Goal: Transaction & Acquisition: Book appointment/travel/reservation

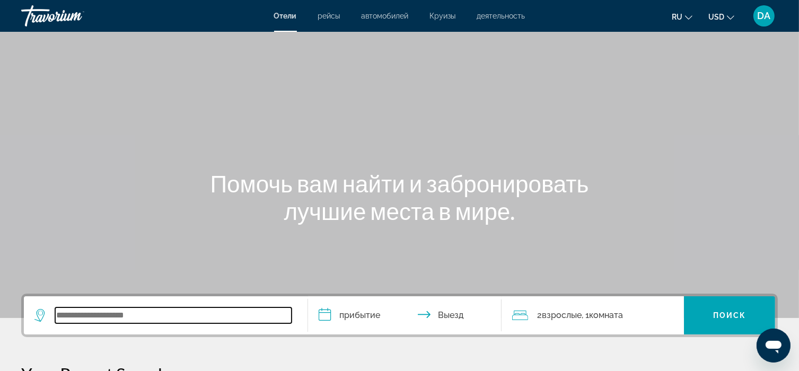
click at [106, 308] on input "Search widget" at bounding box center [173, 316] width 236 height 16
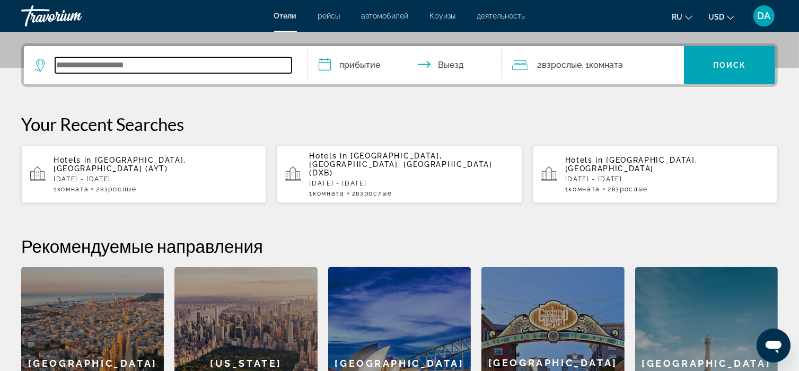
scroll to position [259, 0]
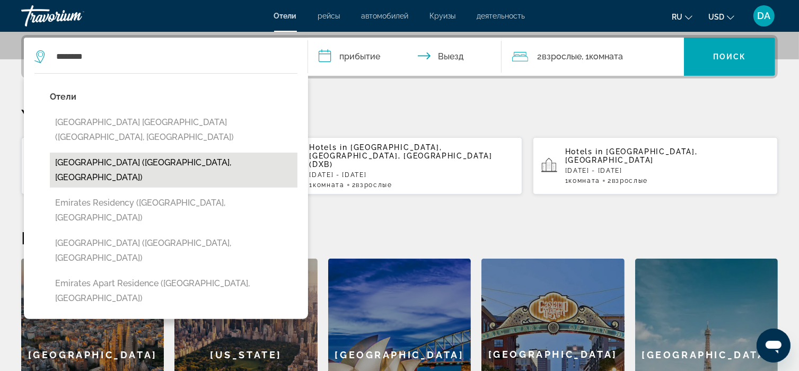
click at [191, 153] on button "[GEOGRAPHIC_DATA] ([GEOGRAPHIC_DATA], [GEOGRAPHIC_DATA])" at bounding box center [174, 170] width 248 height 35
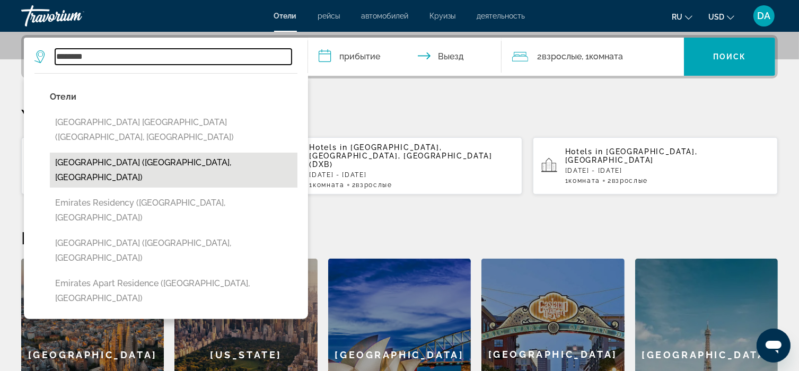
type input "**********"
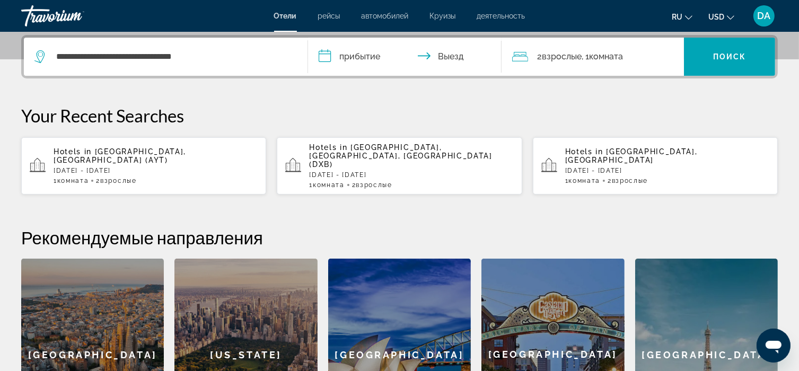
click at [379, 50] on input "**********" at bounding box center [406, 58] width 197 height 41
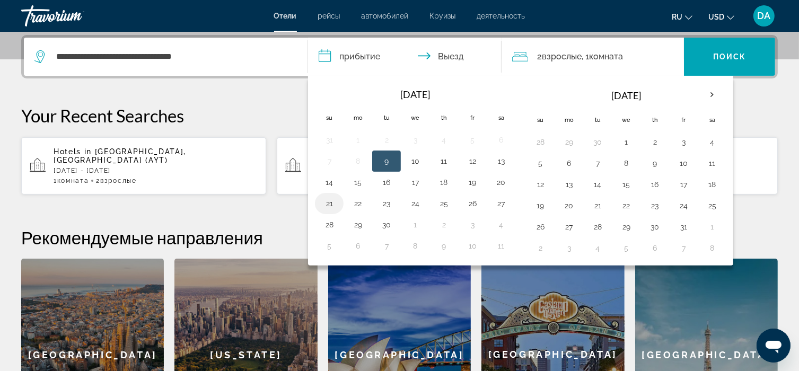
click at [327, 205] on button "21" at bounding box center [329, 203] width 17 height 15
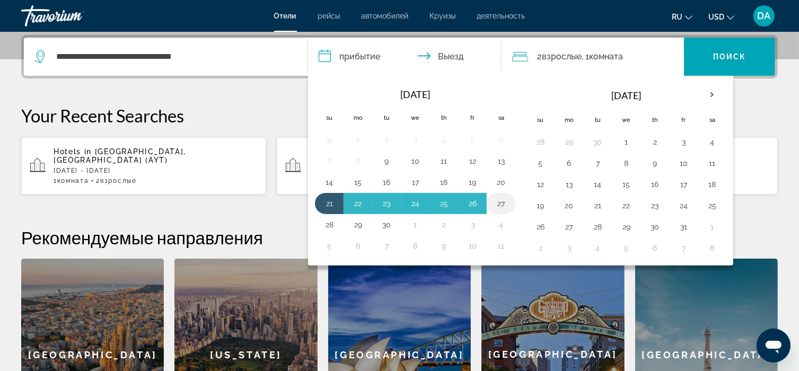
click at [504, 196] on button "27" at bounding box center [501, 203] width 17 height 15
type input "**********"
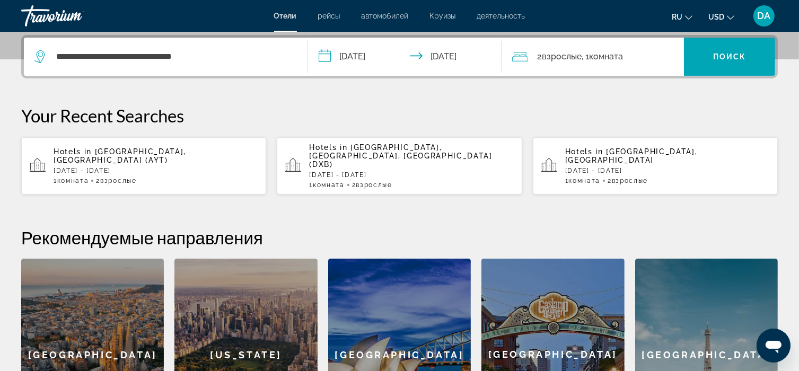
click at [638, 59] on div "2 Взрослый Взрослые , 1 Комната номера" at bounding box center [598, 56] width 172 height 15
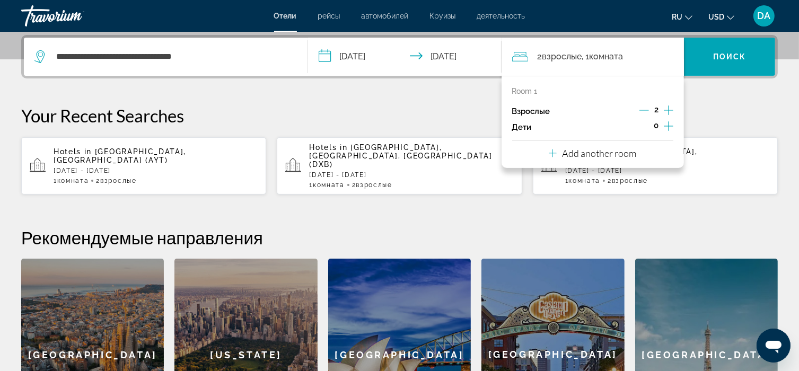
click at [674, 126] on div "Room 1 Взрослые 2 Дети 0 Add another room" at bounding box center [593, 122] width 182 height 92
click at [672, 126] on icon "Increment children" at bounding box center [669, 126] width 10 height 13
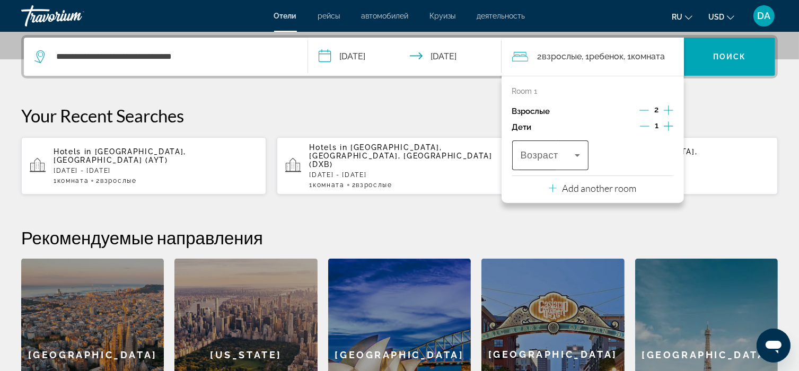
click at [568, 157] on span "Travelers: 2 adults, 1 child" at bounding box center [548, 155] width 55 height 13
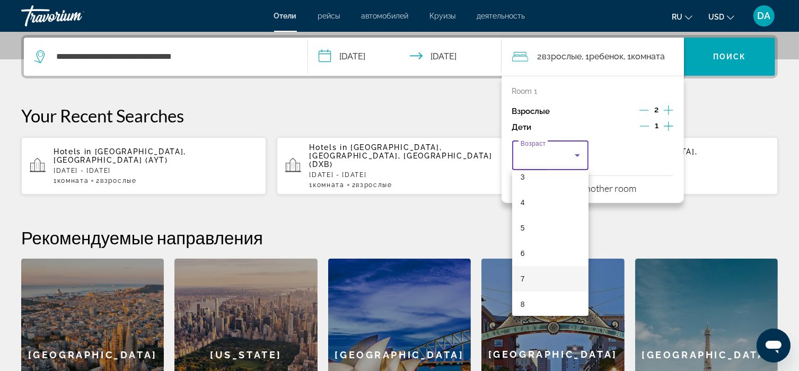
scroll to position [106, 0]
click at [549, 255] on mat-option "7" at bounding box center [550, 259] width 77 height 25
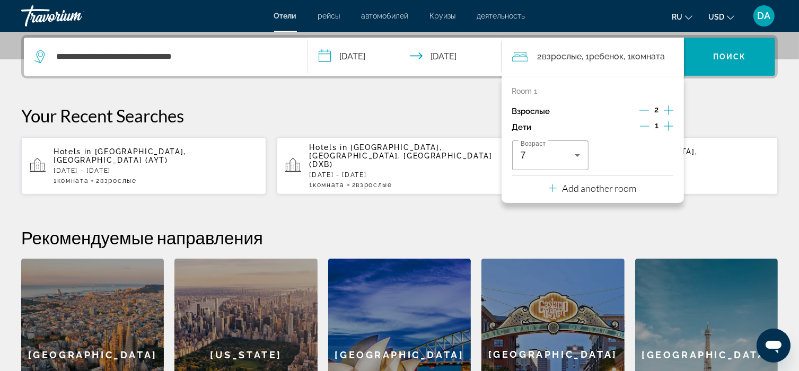
click at [669, 126] on icon "Increment children" at bounding box center [669, 126] width 10 height 10
click at [657, 147] on div "Travelers: 2 adults, 2 children" at bounding box center [635, 156] width 60 height 30
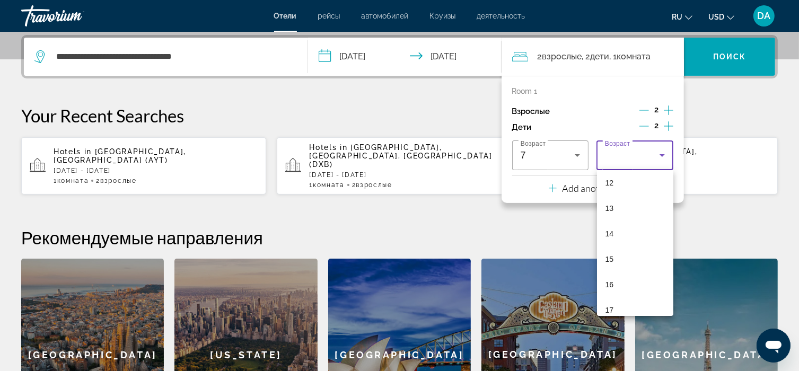
scroll to position [320, 0]
click at [624, 180] on mat-option "12" at bounding box center [635, 172] width 77 height 25
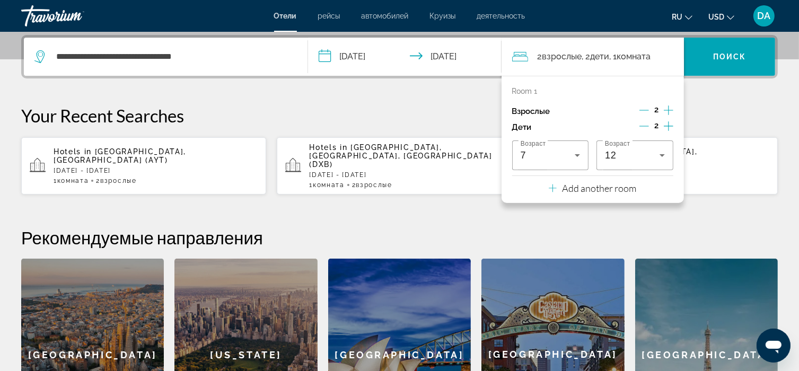
click at [668, 125] on icon "Increment children" at bounding box center [669, 126] width 10 height 10
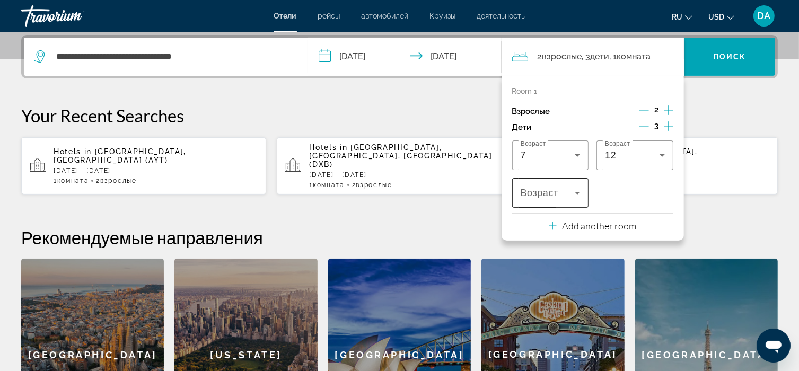
click at [581, 195] on icon "Travelers: 2 adults, 3 children" at bounding box center [577, 193] width 13 height 13
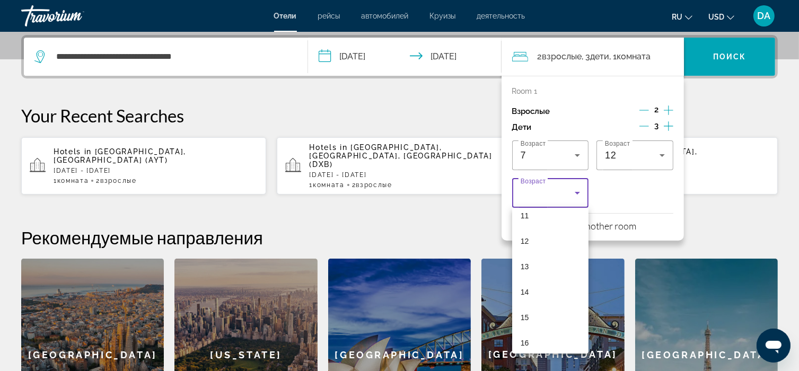
scroll to position [318, 0]
click at [532, 317] on mat-option "16" at bounding box center [550, 313] width 77 height 25
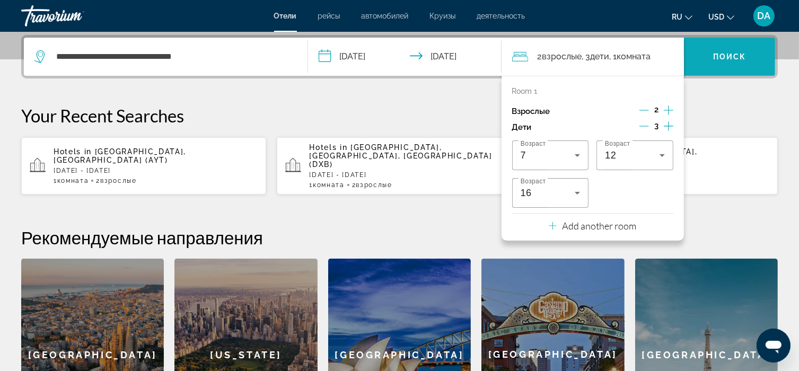
click at [710, 61] on span "Search widget" at bounding box center [729, 56] width 91 height 25
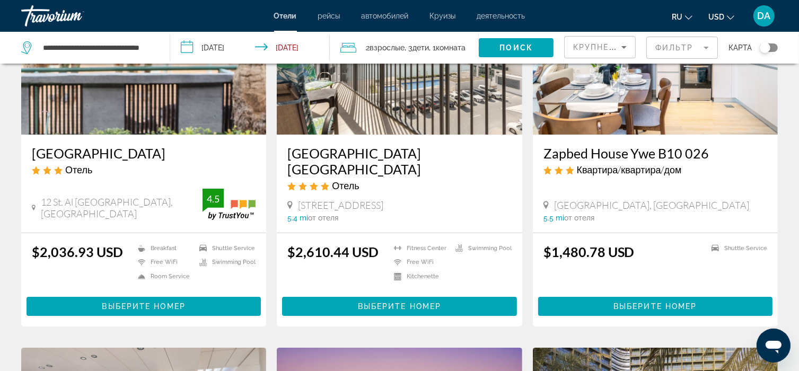
scroll to position [159, 0]
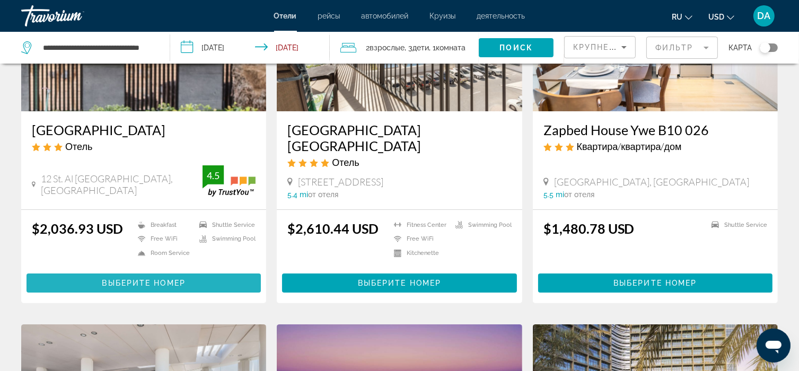
click at [119, 279] on span "Выберите номер" at bounding box center [143, 283] width 83 height 8
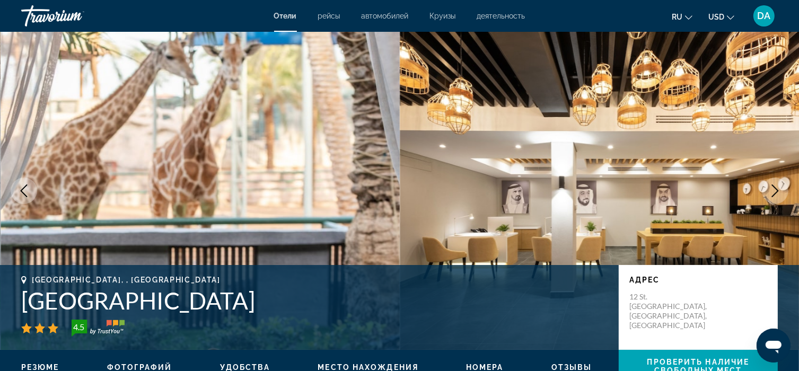
click at [678, 14] on span "ru" at bounding box center [677, 17] width 11 height 8
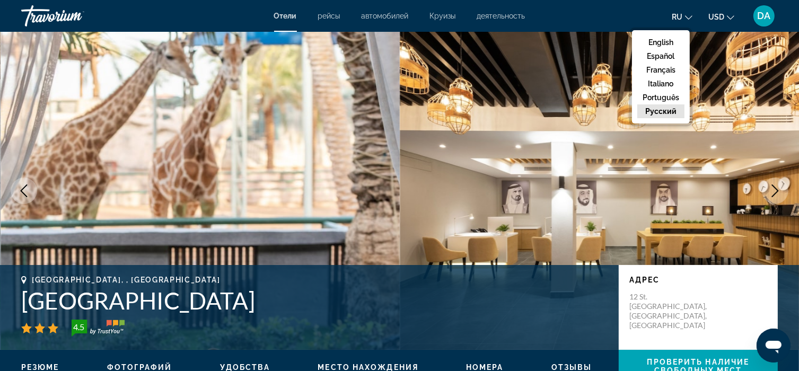
click at [676, 114] on button "русский" at bounding box center [660, 111] width 47 height 14
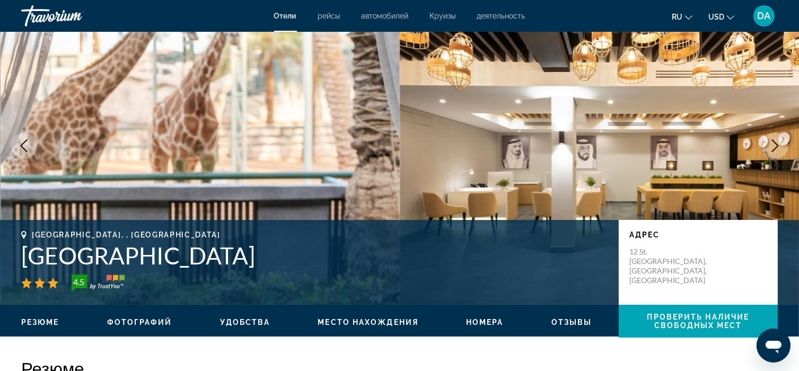
scroll to position [53, 0]
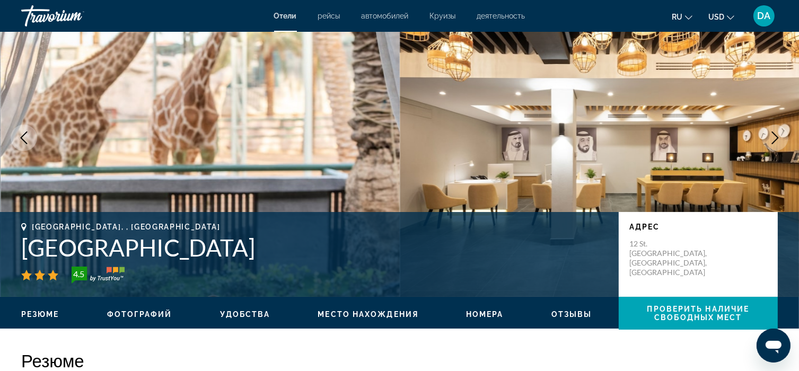
click at [786, 134] on button "Next image" at bounding box center [775, 138] width 27 height 27
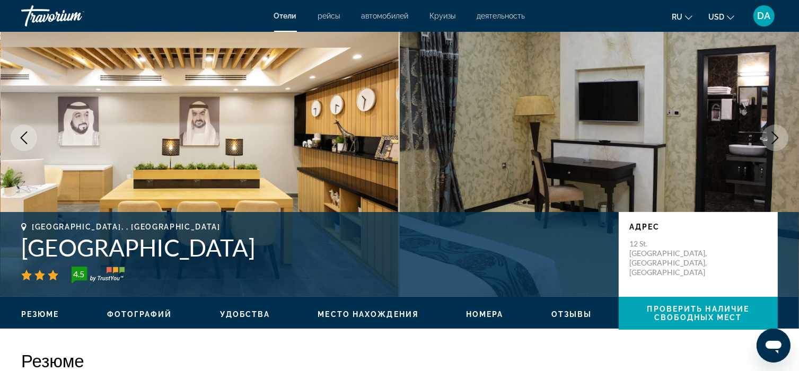
click at [786, 134] on button "Next image" at bounding box center [775, 138] width 27 height 27
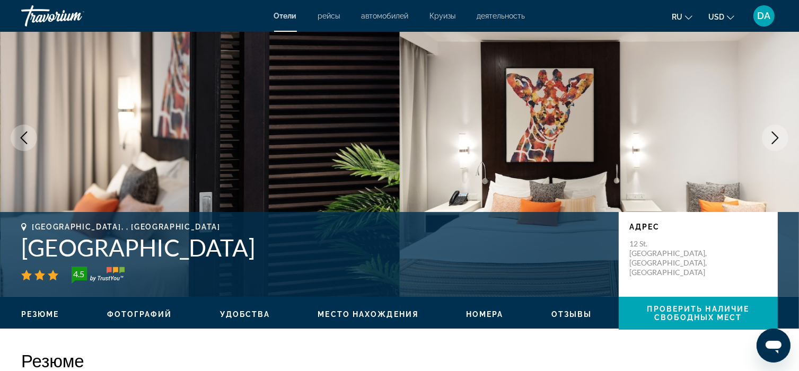
click at [786, 134] on button "Next image" at bounding box center [775, 138] width 27 height 27
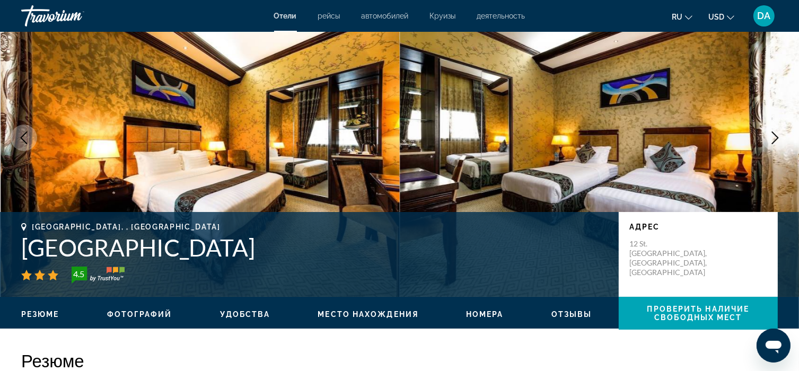
click at [786, 134] on button "Next image" at bounding box center [775, 138] width 27 height 27
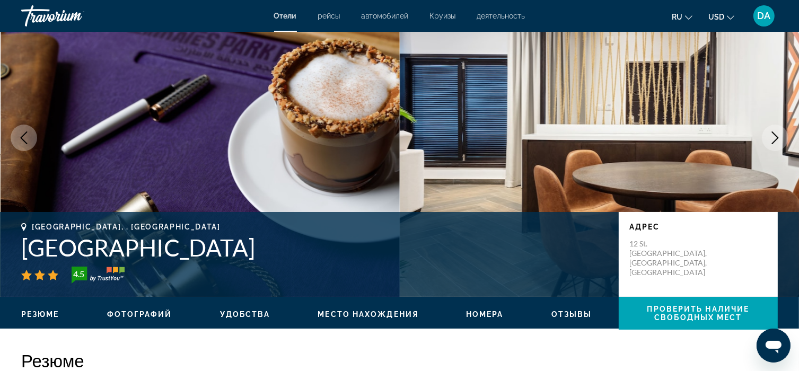
click at [778, 133] on icon "Next image" at bounding box center [775, 137] width 13 height 13
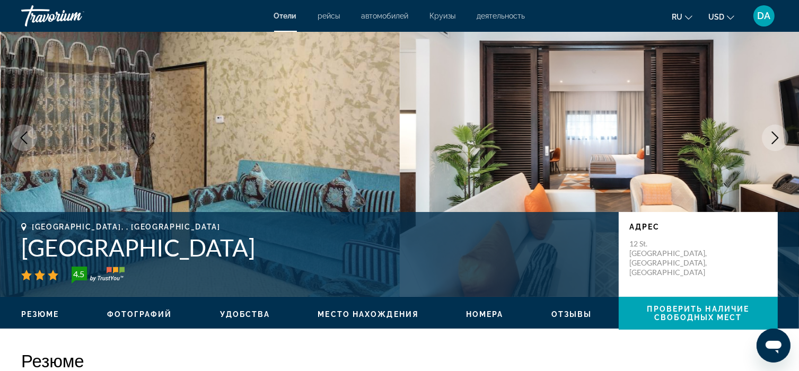
click at [778, 133] on icon "Next image" at bounding box center [775, 137] width 13 height 13
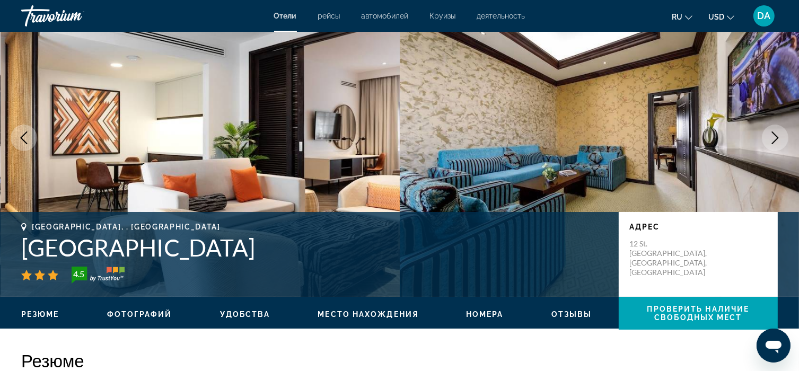
click at [778, 133] on icon "Next image" at bounding box center [775, 137] width 13 height 13
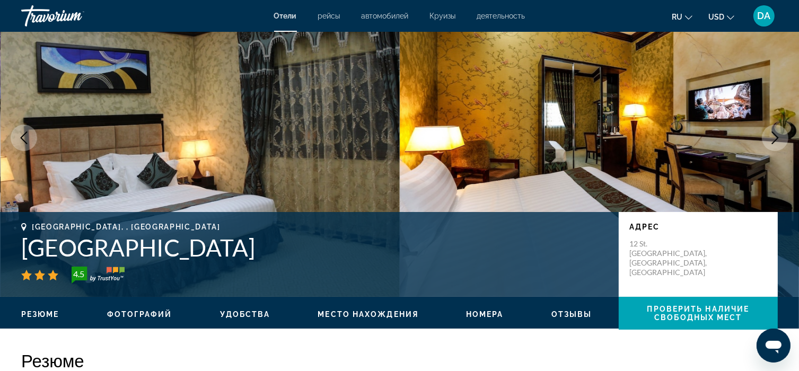
click at [778, 133] on icon "Next image" at bounding box center [775, 137] width 13 height 13
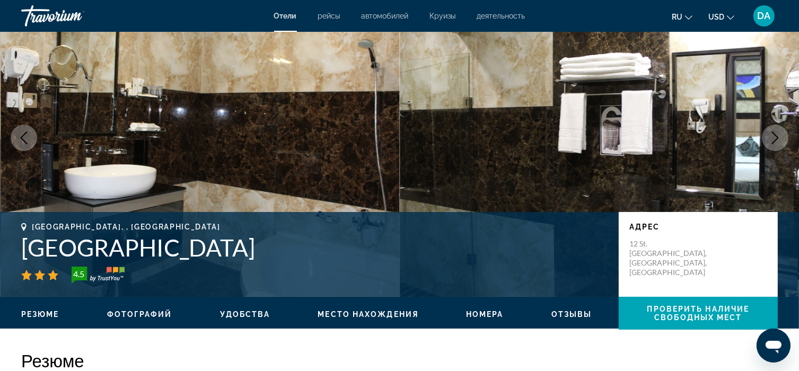
click at [778, 133] on icon "Next image" at bounding box center [775, 137] width 13 height 13
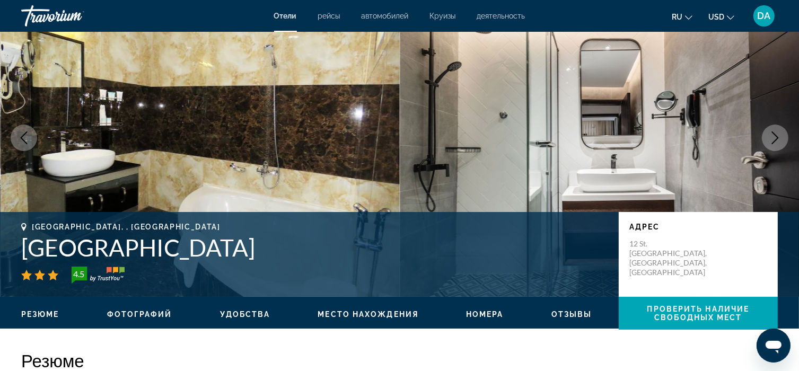
click at [778, 133] on icon "Next image" at bounding box center [775, 137] width 13 height 13
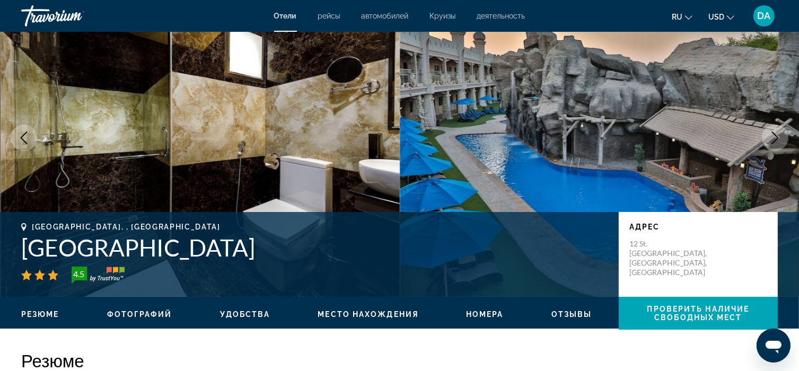
click at [778, 133] on icon "Next image" at bounding box center [775, 137] width 13 height 13
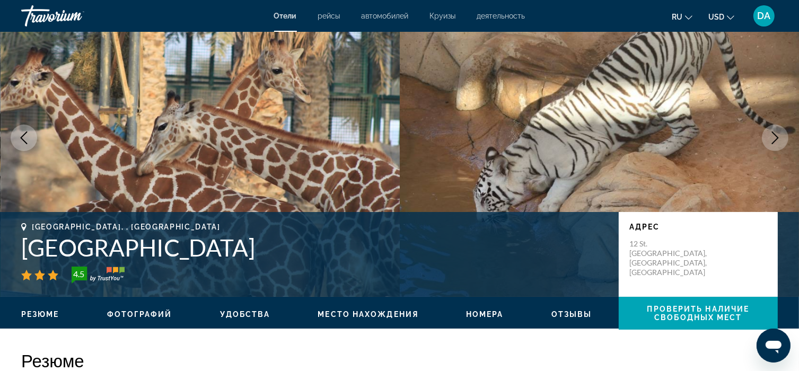
click at [778, 133] on icon "Next image" at bounding box center [775, 137] width 13 height 13
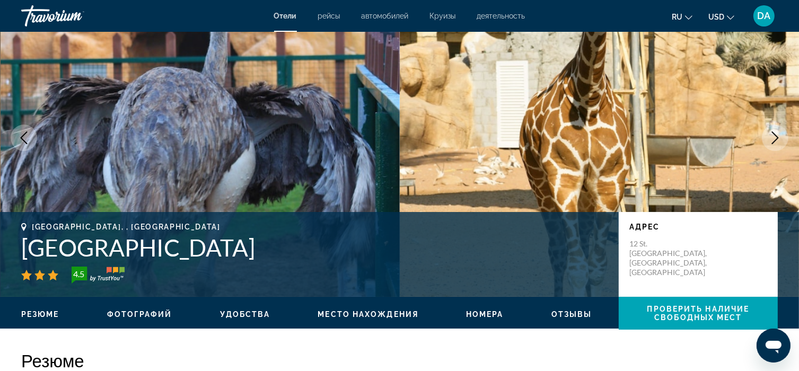
click at [778, 133] on icon "Next image" at bounding box center [775, 137] width 13 height 13
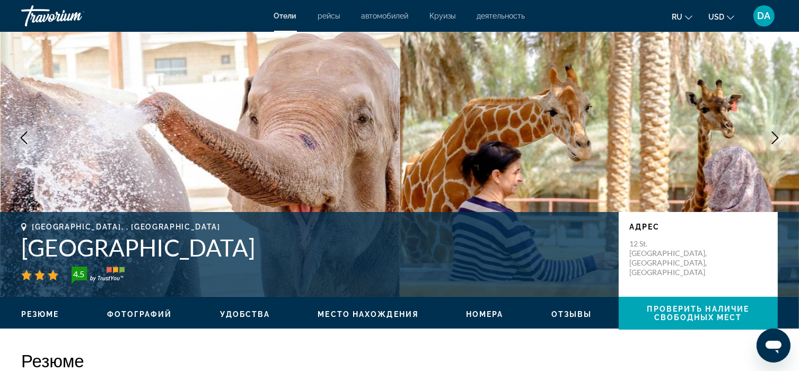
click at [778, 133] on icon "Next image" at bounding box center [775, 137] width 13 height 13
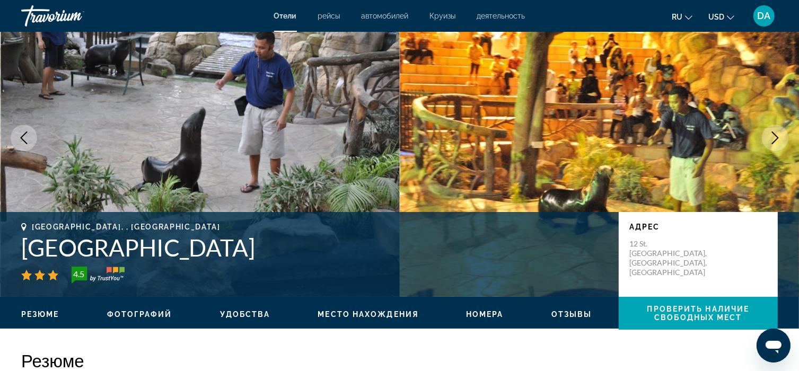
click at [778, 133] on icon "Next image" at bounding box center [775, 137] width 13 height 13
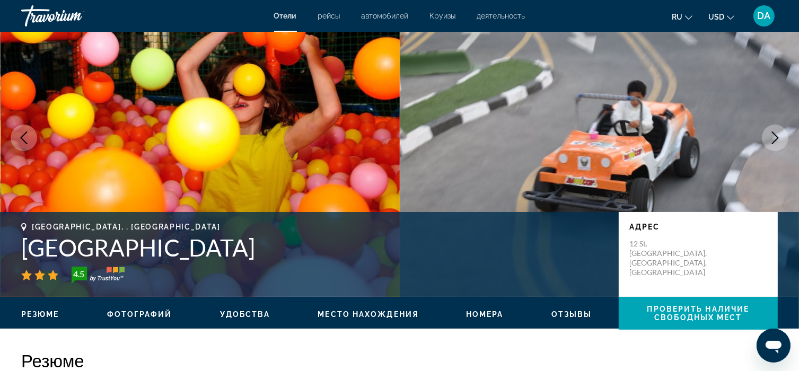
click at [778, 133] on icon "Next image" at bounding box center [775, 137] width 13 height 13
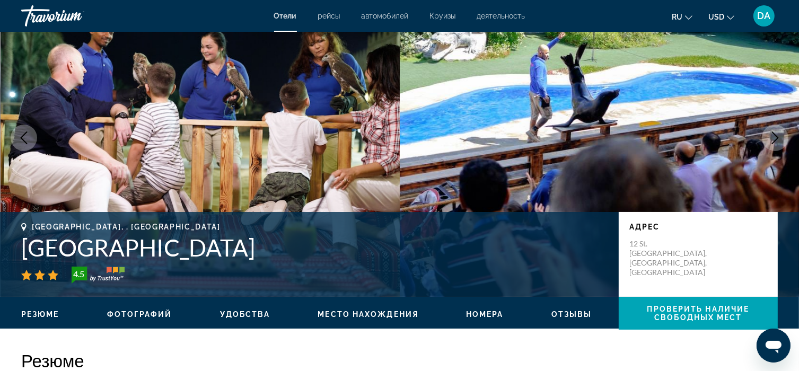
click at [778, 133] on icon "Next image" at bounding box center [775, 137] width 13 height 13
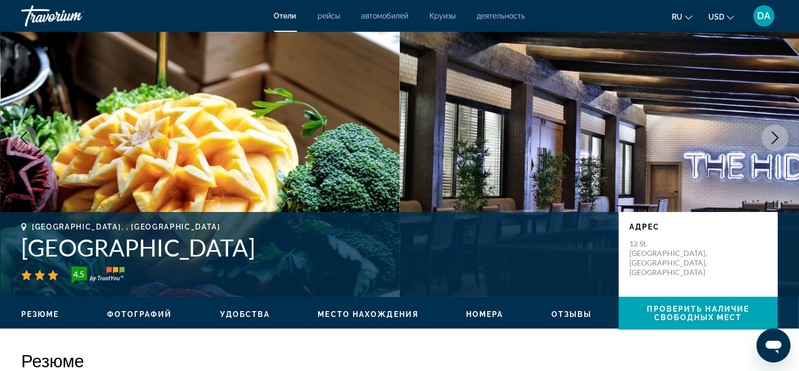
drag, startPoint x: 778, startPoint y: 133, endPoint x: 787, endPoint y: 135, distance: 8.6
click at [779, 133] on icon "Next image" at bounding box center [775, 137] width 13 height 13
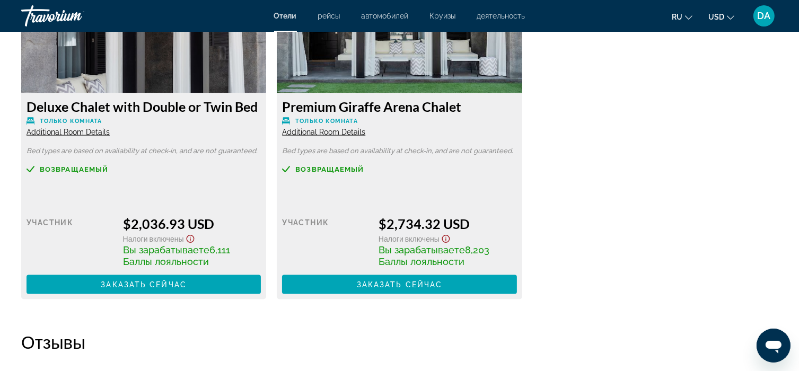
scroll to position [1538, 0]
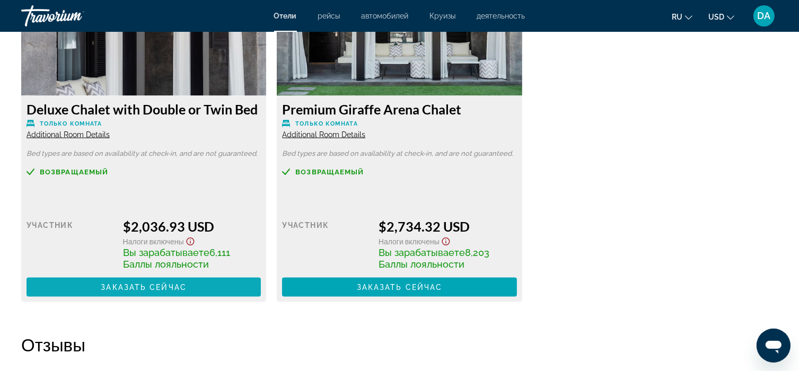
click at [152, 284] on span "Заказать сейчас" at bounding box center [144, 287] width 86 height 8
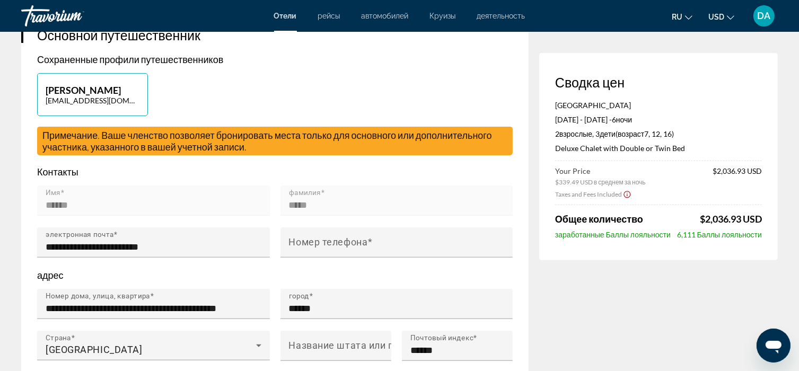
scroll to position [424, 0]
